Goal: Transaction & Acquisition: Purchase product/service

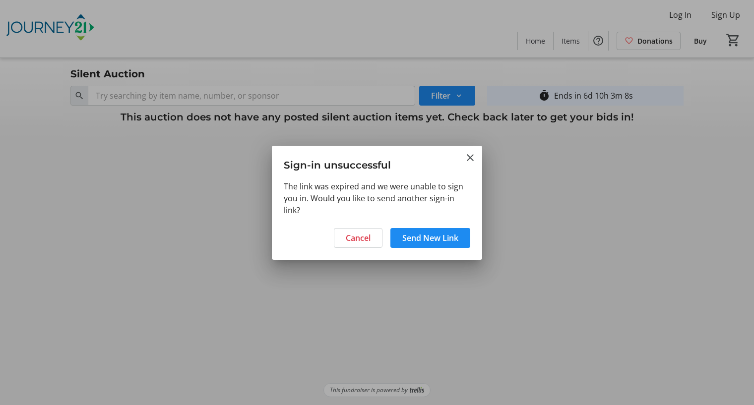
click at [429, 237] on span "Send New Link" at bounding box center [430, 238] width 56 height 12
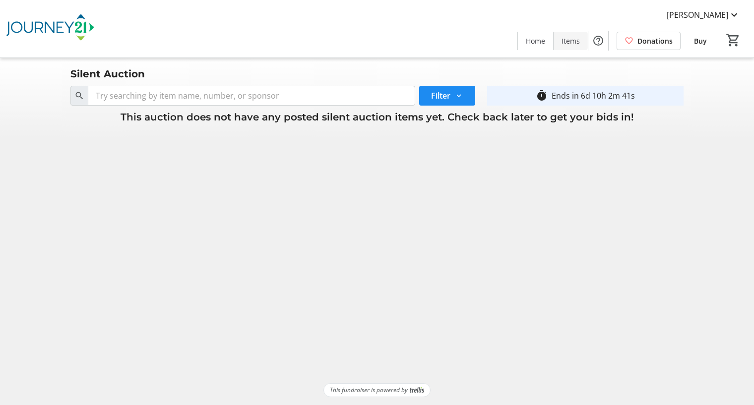
click at [574, 42] on span "Items" at bounding box center [571, 41] width 18 height 10
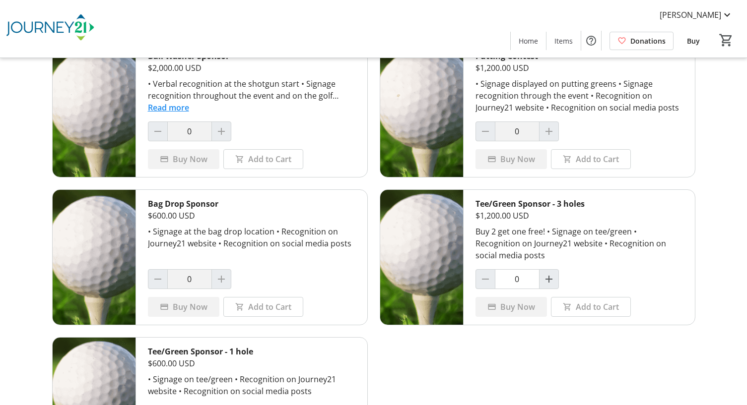
scroll to position [794, 0]
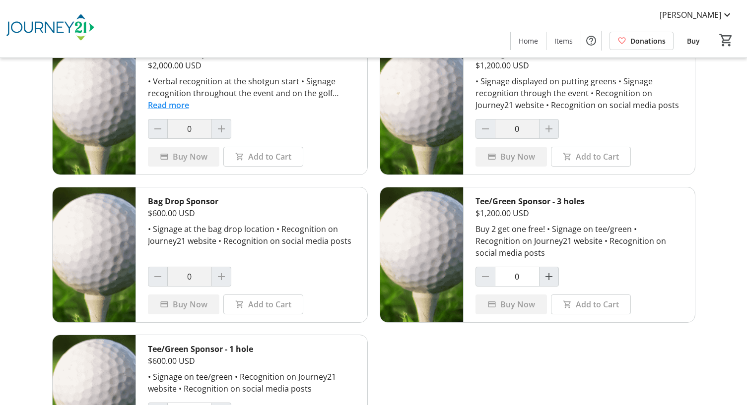
click at [224, 272] on div at bounding box center [221, 277] width 20 height 20
click at [220, 272] on div at bounding box center [221, 277] width 20 height 20
click at [222, 277] on div at bounding box center [221, 277] width 20 height 20
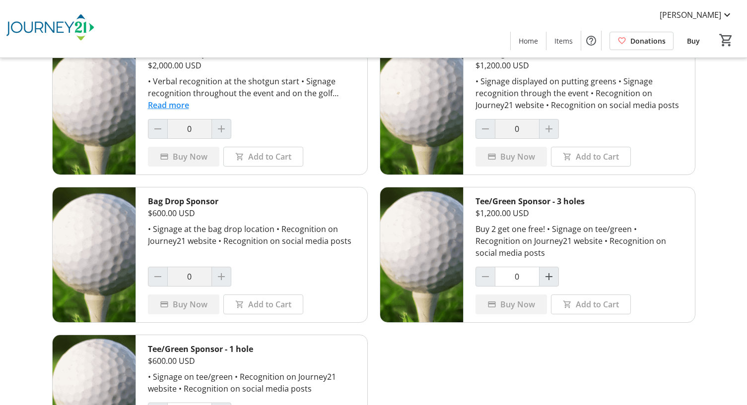
click at [222, 277] on div at bounding box center [221, 277] width 20 height 20
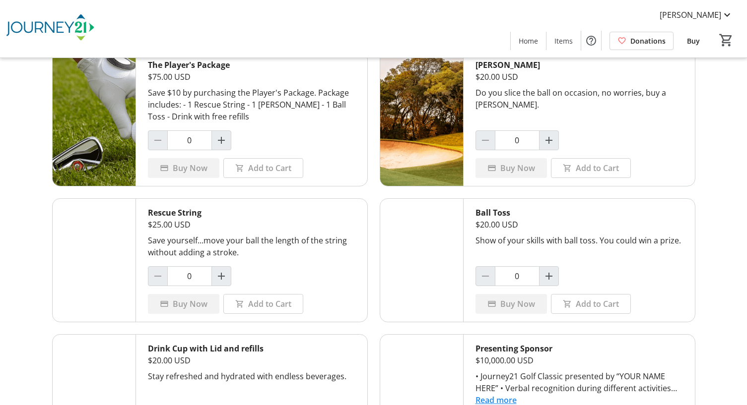
scroll to position [0, 0]
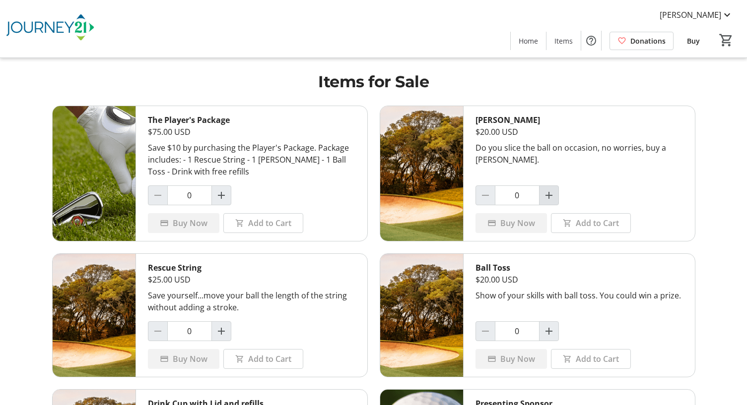
click at [546, 196] on mat-icon "Increment by one" at bounding box center [549, 196] width 12 height 12
click at [484, 194] on mat-icon "Decrement by one" at bounding box center [485, 196] width 12 height 12
type input "0"
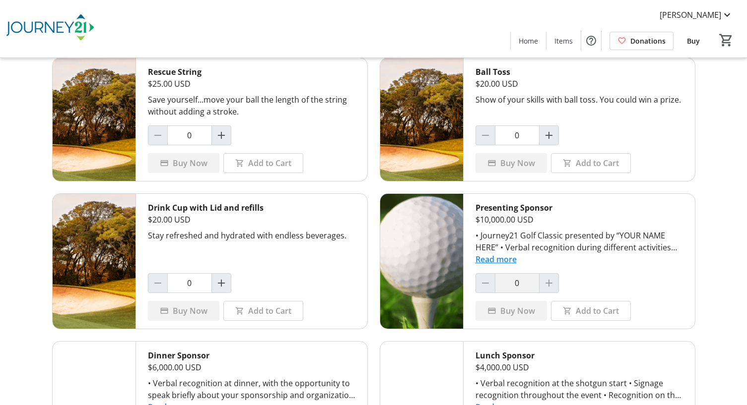
scroll to position [198, 0]
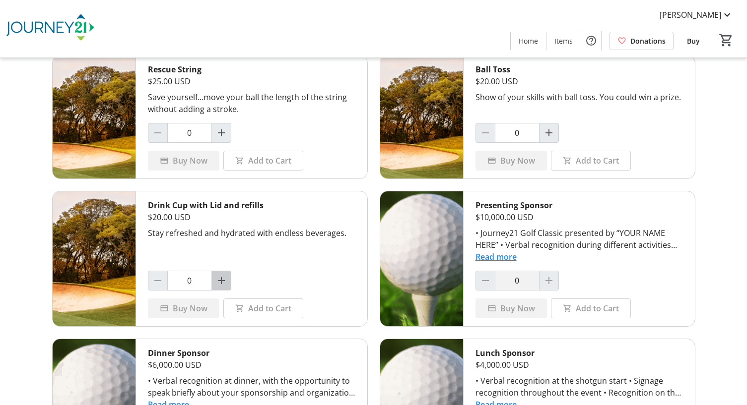
click at [219, 284] on mat-icon "Increment by one" at bounding box center [221, 281] width 12 height 12
click at [157, 281] on mat-icon "Decrement by one" at bounding box center [158, 281] width 12 height 12
type input "0"
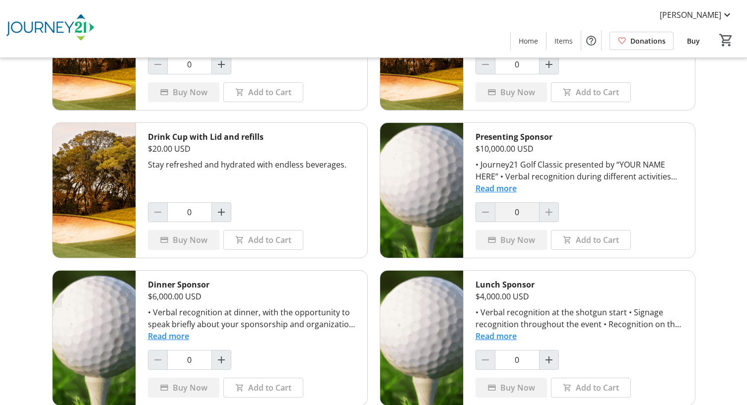
scroll to position [447, 0]
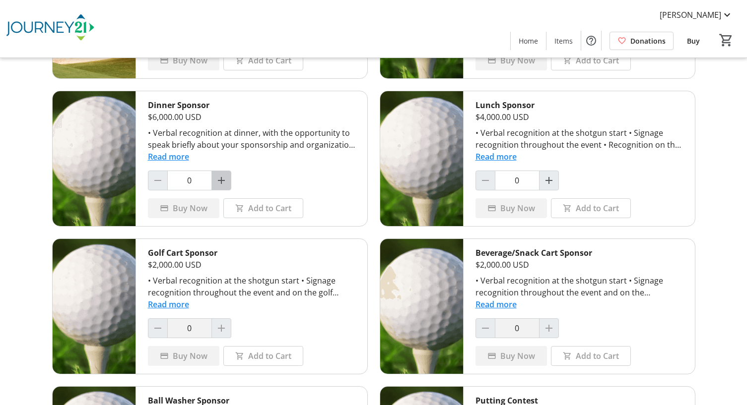
click at [221, 174] on span "Increment by one" at bounding box center [221, 180] width 19 height 19
click at [160, 181] on mat-icon "Decrement by one" at bounding box center [158, 181] width 12 height 12
type input "0"
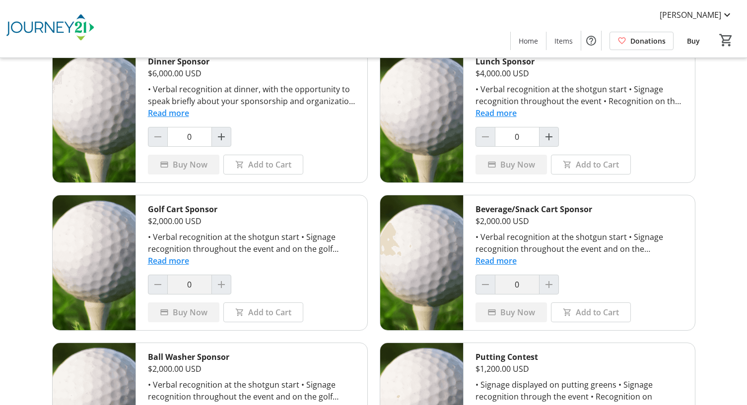
scroll to position [595, 0]
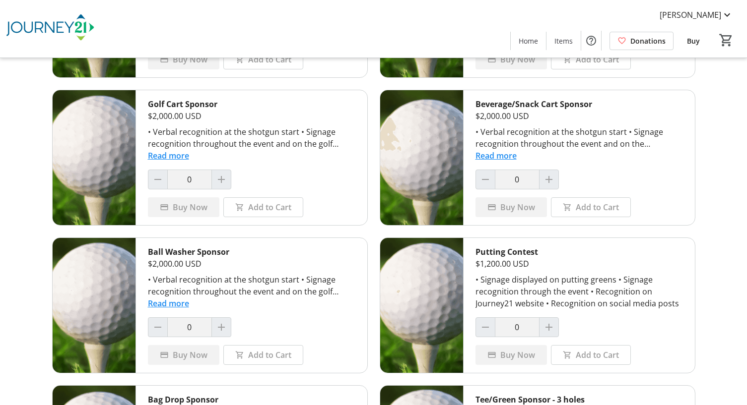
click at [218, 181] on div at bounding box center [221, 180] width 20 height 20
click at [219, 181] on div at bounding box center [221, 180] width 20 height 20
click at [221, 326] on div at bounding box center [221, 328] width 20 height 20
click at [220, 326] on div at bounding box center [221, 328] width 20 height 20
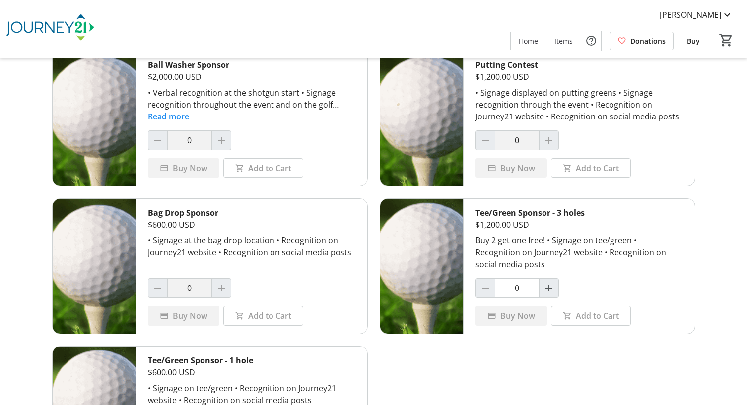
scroll to position [794, 0]
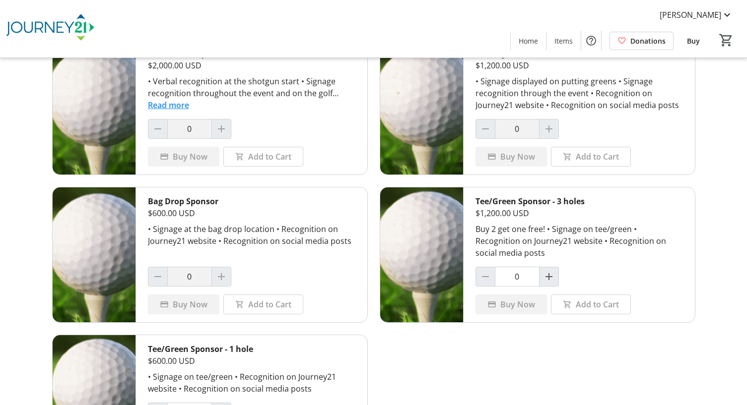
click at [217, 276] on div at bounding box center [221, 277] width 20 height 20
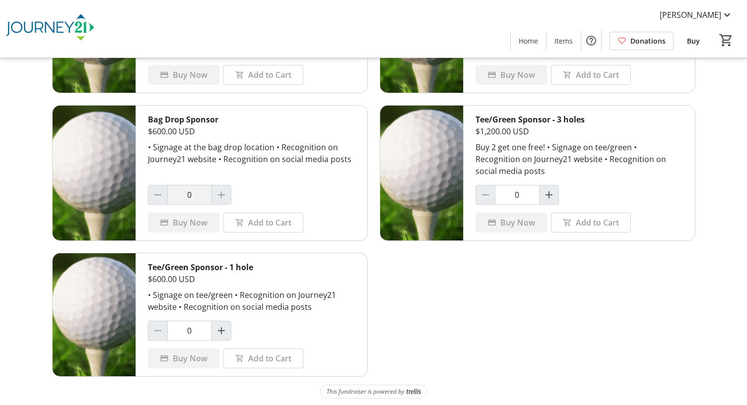
scroll to position [877, 0]
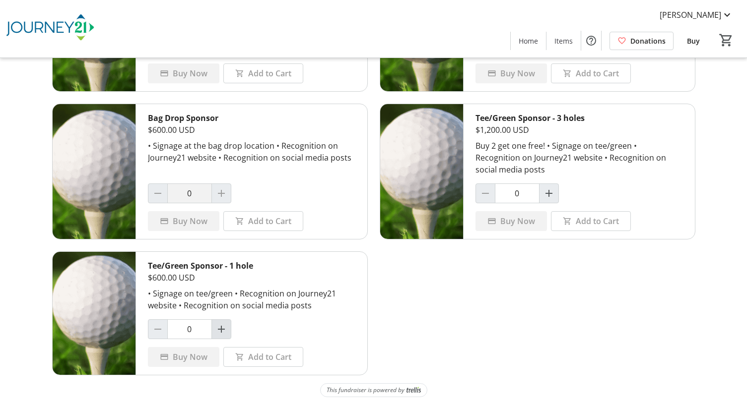
click at [220, 331] on mat-icon "Increment by one" at bounding box center [221, 330] width 12 height 12
click at [157, 327] on mat-icon "Decrement by one" at bounding box center [158, 330] width 12 height 12
type input "0"
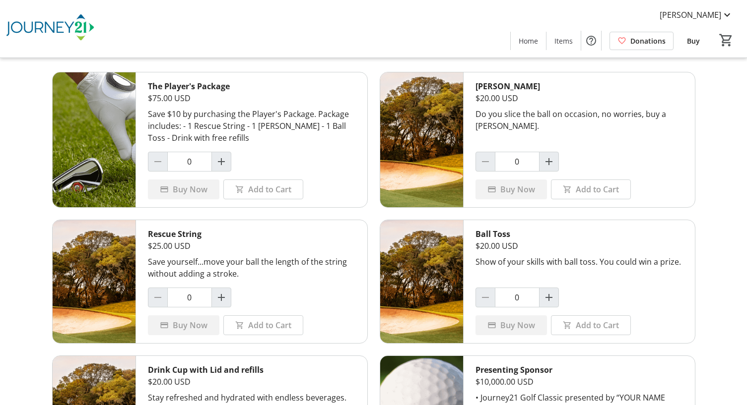
scroll to position [0, 0]
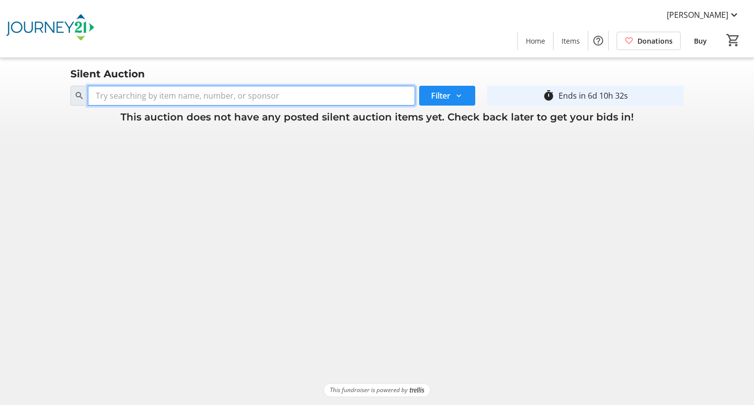
click at [382, 98] on input "Search" at bounding box center [251, 96] width 327 height 20
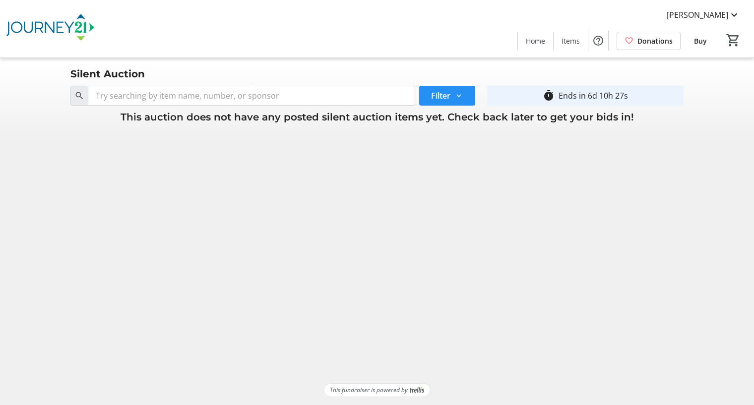
click at [459, 95] on mat-icon at bounding box center [459, 95] width 9 height 9
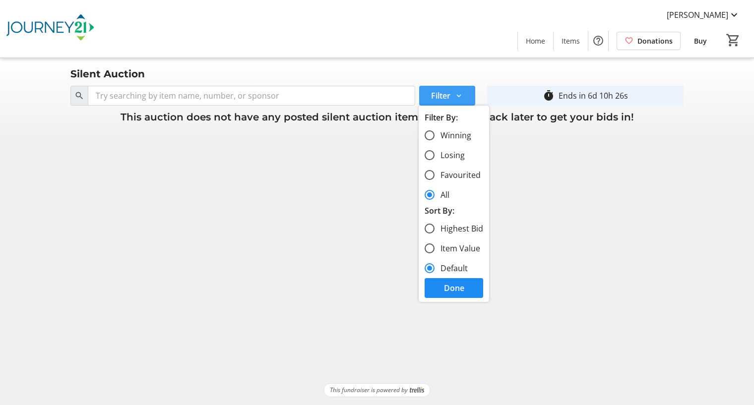
click at [459, 95] on mat-icon at bounding box center [459, 95] width 9 height 9
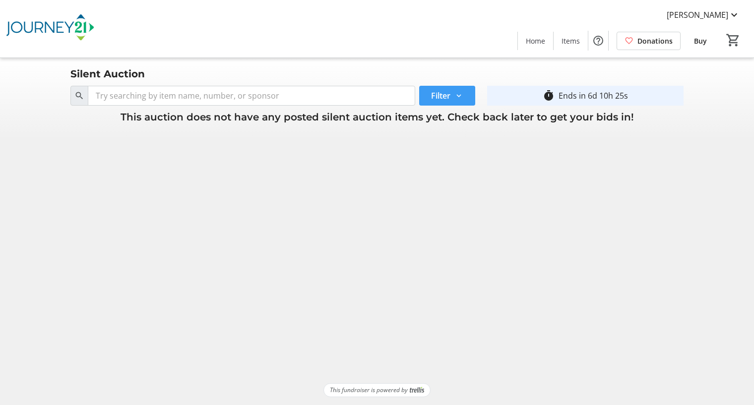
click at [459, 95] on mat-icon at bounding box center [459, 95] width 9 height 9
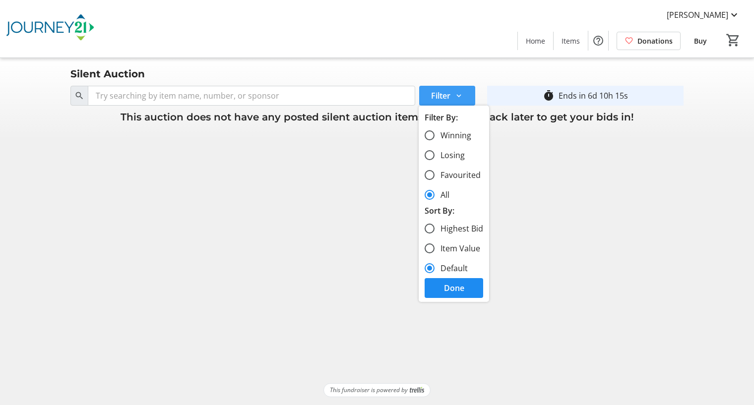
click at [459, 95] on mat-icon at bounding box center [459, 95] width 9 height 9
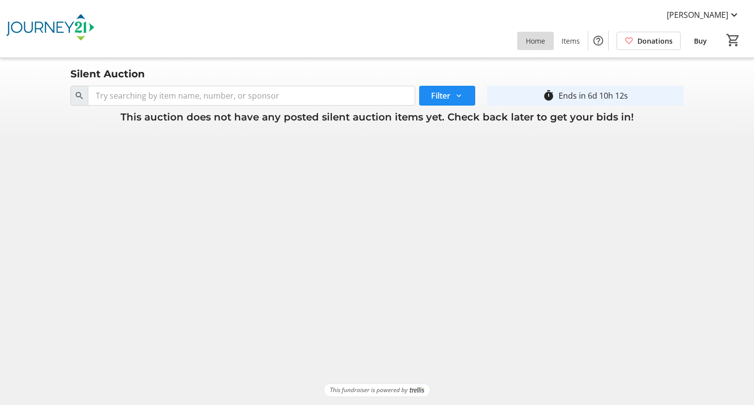
click at [534, 39] on span "Home" at bounding box center [535, 41] width 19 height 10
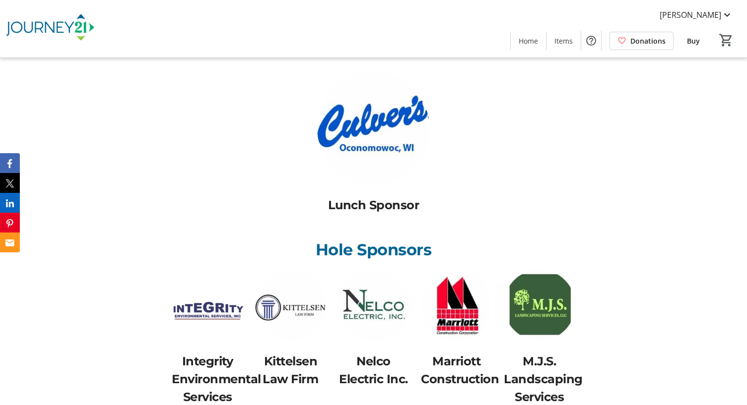
scroll to position [2149, 0]
